Goal: Find specific page/section: Find specific page/section

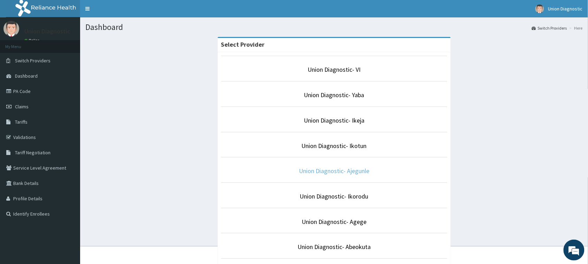
click at [326, 168] on link "Union Diagnostic- Ajegunle" at bounding box center [334, 171] width 70 height 8
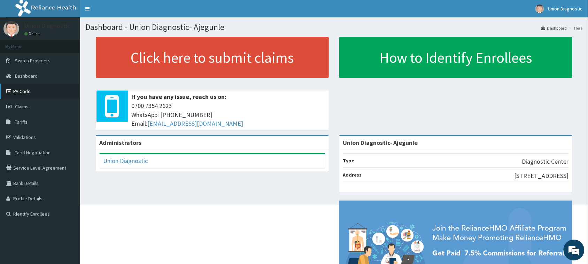
click at [29, 93] on link "PA Code" at bounding box center [40, 91] width 80 height 15
